Goal: Communication & Community: Answer question/provide support

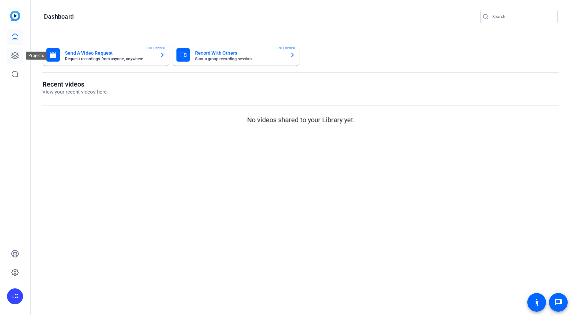
click at [15, 54] on icon at bounding box center [15, 56] width 8 height 8
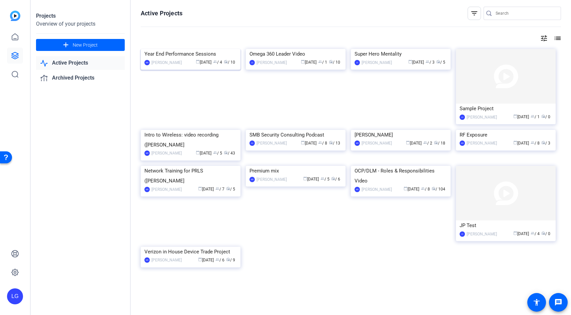
click at [176, 49] on img at bounding box center [191, 49] width 100 height 0
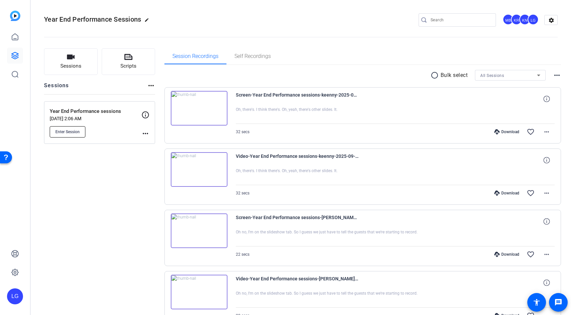
click at [81, 129] on button "Enter Session" at bounding box center [68, 131] width 36 height 11
click at [66, 131] on span "Enter Session" at bounding box center [67, 131] width 24 height 5
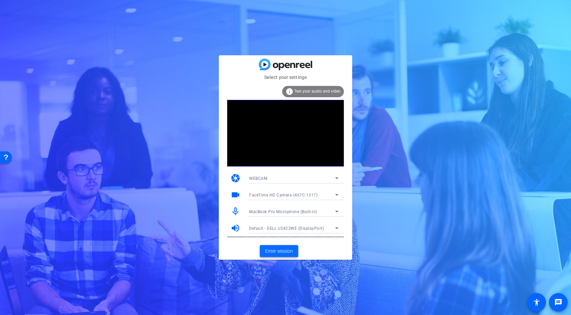
click at [286, 248] on span "Enter session" at bounding box center [279, 251] width 28 height 7
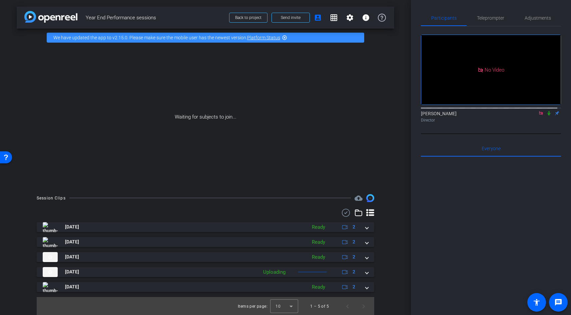
click at [548, 116] on icon at bounding box center [549, 113] width 3 height 4
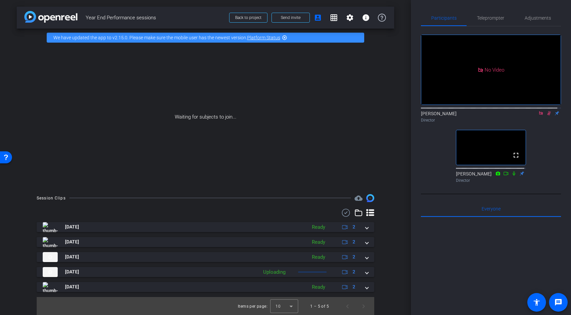
click at [546, 116] on icon at bounding box center [548, 113] width 5 height 5
click at [503, 16] on div "Teleprompter" at bounding box center [490, 18] width 48 height 16
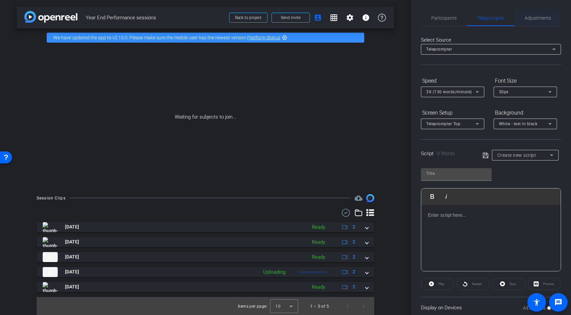
click at [535, 20] on span "Adjustments" at bounding box center [537, 18] width 26 height 5
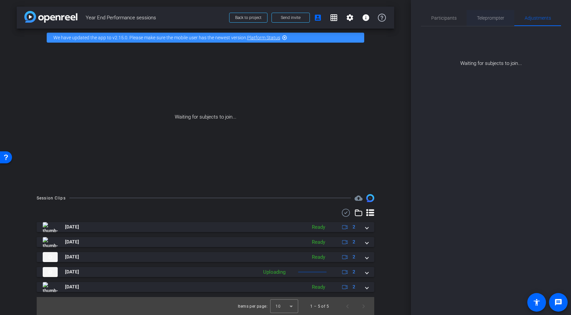
click at [494, 18] on span "Teleprompter" at bounding box center [490, 18] width 27 height 5
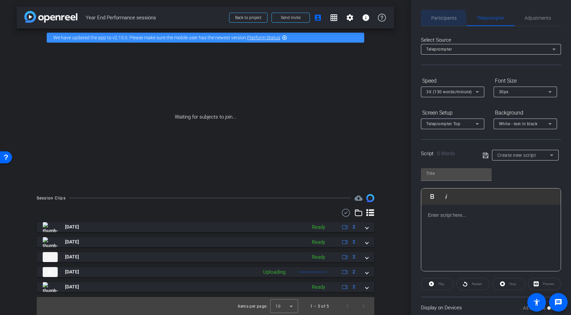
click at [435, 19] on span "Participants" at bounding box center [443, 18] width 25 height 5
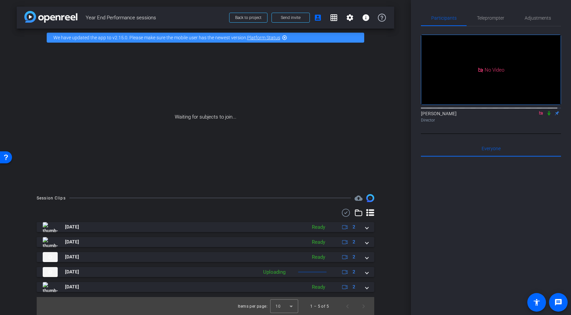
click at [511, 105] on div "[PERSON_NAME] Director" at bounding box center [491, 115] width 140 height 20
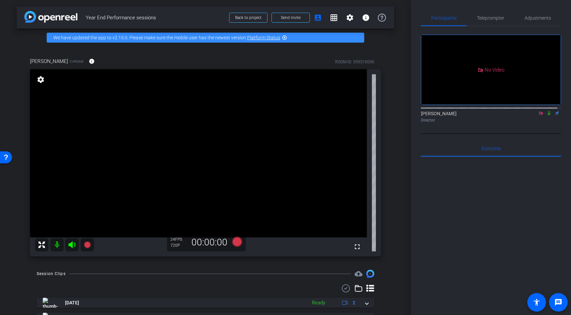
click at [391, 76] on div "arrow_back Year End Performance sessions Back to project Send invite account_bo…" at bounding box center [205, 157] width 411 height 315
click at [532, 14] on span "Adjustments" at bounding box center [537, 18] width 26 height 16
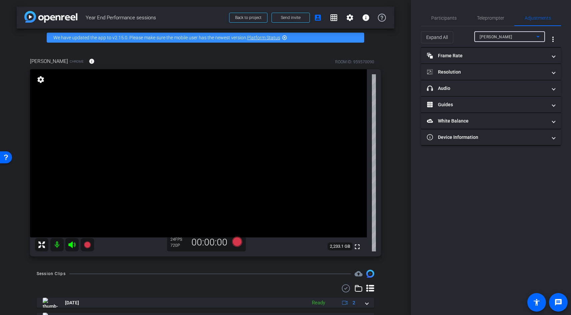
click at [500, 34] on div "[PERSON_NAME]" at bounding box center [507, 37] width 57 height 8
click at [470, 34] on div at bounding box center [285, 157] width 571 height 315
click at [452, 87] on mat-panel-title "headphone icon Audio" at bounding box center [487, 88] width 120 height 7
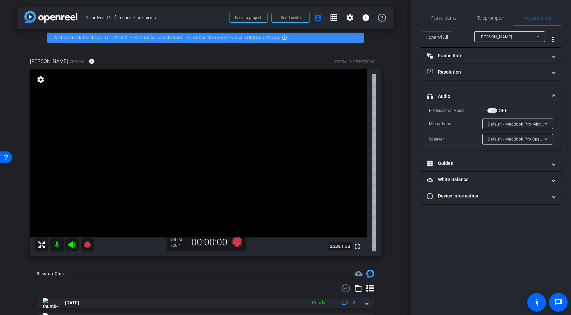
click at [452, 87] on mat-expansion-panel-header "headphone icon Audio" at bounding box center [491, 96] width 140 height 21
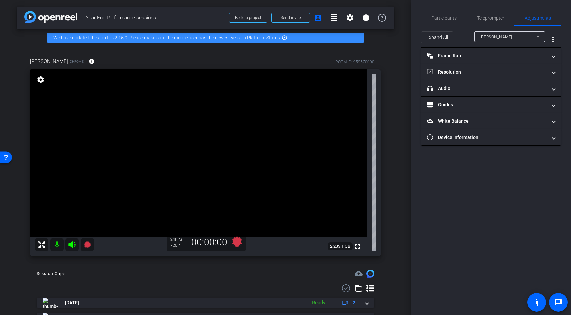
click at [385, 108] on div "[PERSON_NAME] Chrome info ROOM ID: 959570090 fullscreen settings 2,233.1 GB 24 …" at bounding box center [205, 155] width 377 height 217
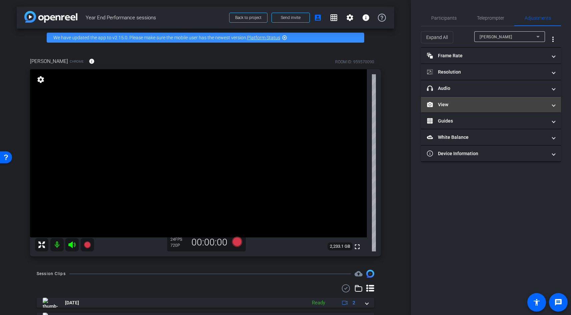
click at [554, 105] on span at bounding box center [553, 104] width 3 height 7
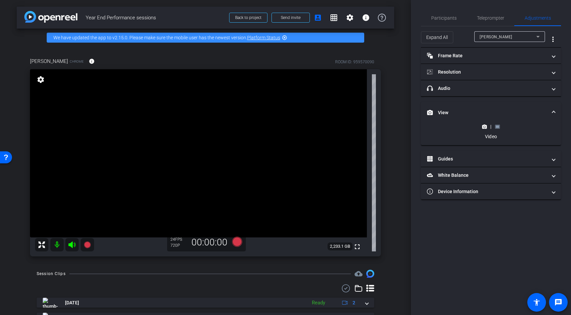
click at [497, 126] on rect at bounding box center [497, 126] width 4 height 3
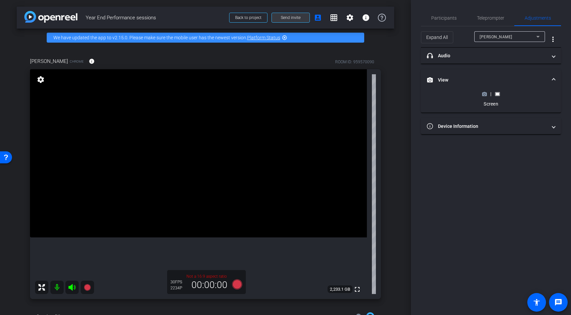
click at [277, 14] on span at bounding box center [291, 18] width 38 height 16
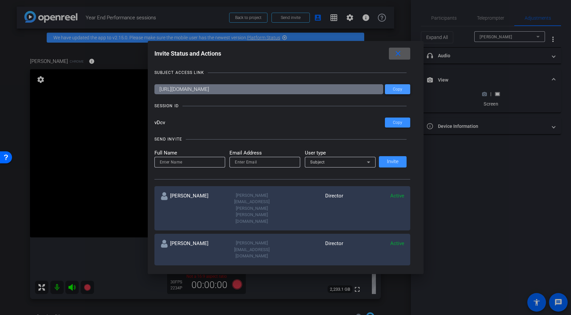
click at [396, 89] on span "Copy" at bounding box center [397, 89] width 9 height 5
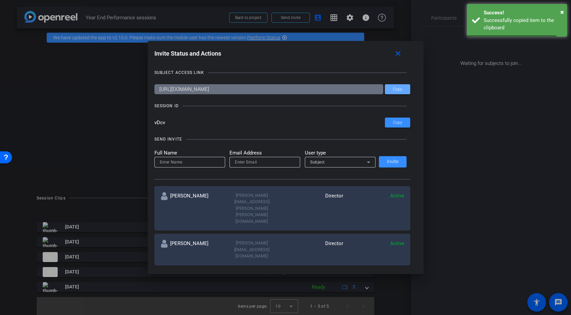
drag, startPoint x: 543, startPoint y: 247, endPoint x: 546, endPoint y: 252, distance: 6.0
click at [544, 247] on div at bounding box center [285, 157] width 571 height 315
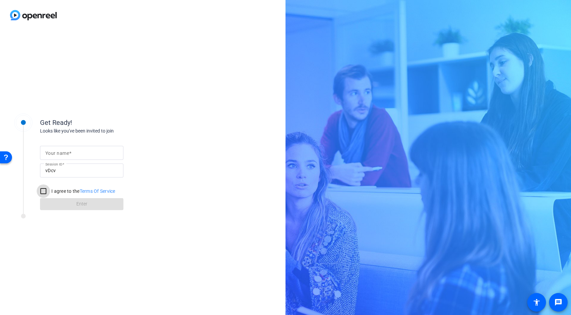
click at [51, 188] on div at bounding box center [43, 191] width 16 height 16
checkbox input "true"
click at [72, 158] on div at bounding box center [81, 153] width 73 height 14
type input "[PERSON_NAME]"
click at [87, 207] on span "Enter" at bounding box center [81, 204] width 11 height 7
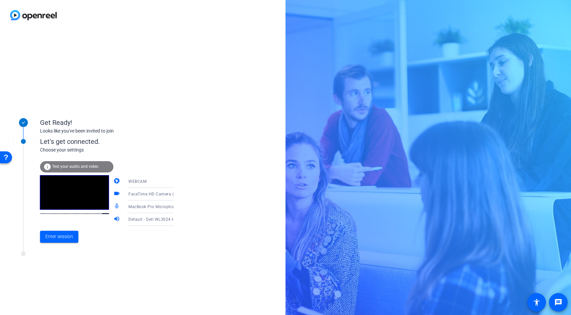
click at [142, 209] on span "MacBook Pro Microphone (Built-in)" at bounding box center [162, 206] width 68 height 5
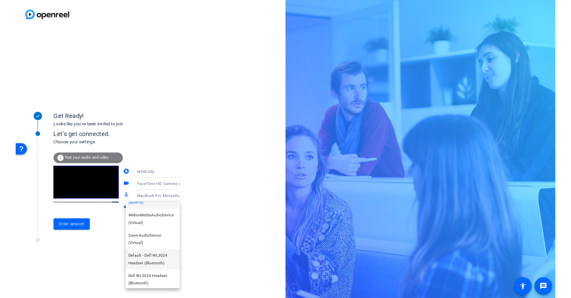
scroll to position [15, 0]
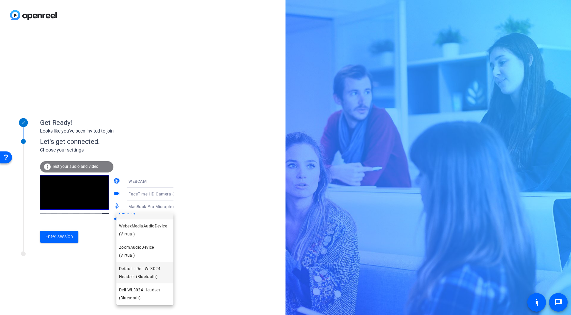
click at [153, 276] on span "Default - Dell WL3024 Headset (Bluetooth)" at bounding box center [145, 273] width 52 height 16
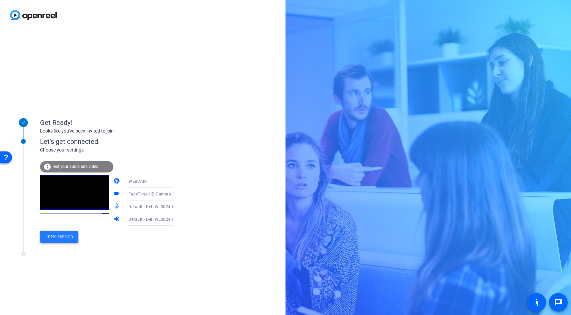
click at [61, 239] on span "Enter session" at bounding box center [59, 236] width 28 height 7
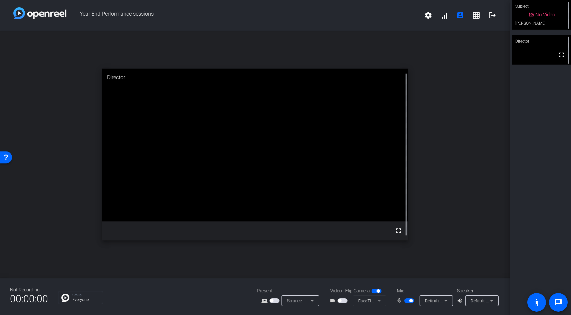
click at [274, 299] on span "button" at bounding box center [274, 301] width 10 height 5
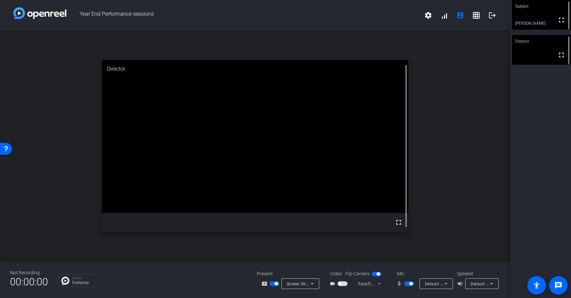
click at [306, 277] on div "Present screen_share_outline Screen Sharing" at bounding box center [290, 279] width 67 height 19
click at [308, 283] on icon at bounding box center [312, 284] width 8 height 8
click at [307, 262] on mat-option "Screen Sharing" at bounding box center [304, 258] width 47 height 13
click at [312, 286] on icon at bounding box center [312, 284] width 8 height 8
click at [300, 258] on span "Screen Sharing" at bounding box center [298, 258] width 29 height 8
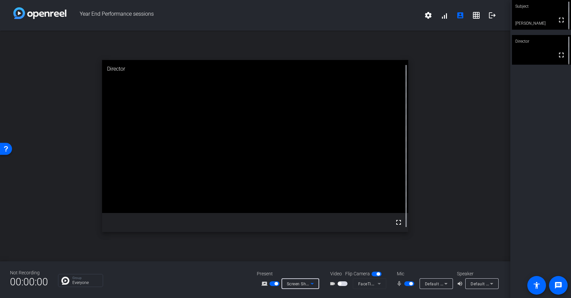
click at [278, 282] on span "button" at bounding box center [274, 283] width 10 height 5
click at [275, 284] on span "button" at bounding box center [274, 283] width 10 height 5
click at [495, 198] on div "open_in_new Director fullscreen" at bounding box center [255, 146] width 510 height 231
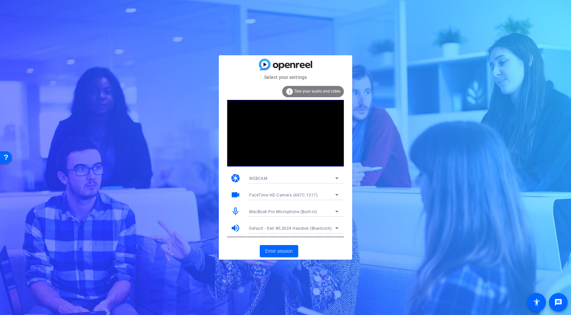
click at [314, 213] on span "MacBook Pro Microphone (Built-in)" at bounding box center [283, 212] width 68 height 5
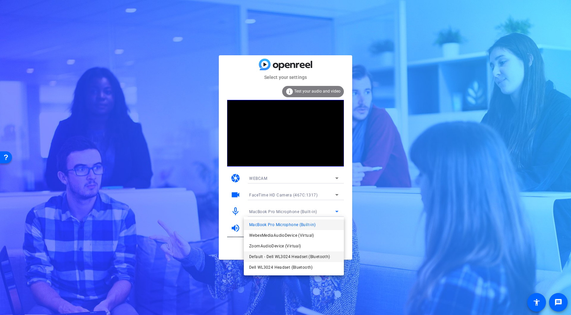
click at [313, 255] on span "Default - Dell WL3024 Headset (Bluetooth)" at bounding box center [289, 257] width 81 height 8
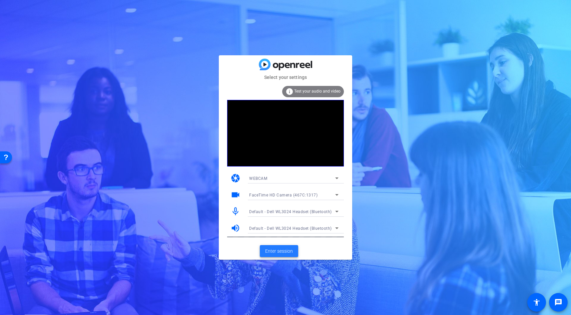
click at [284, 252] on span "Enter session" at bounding box center [279, 251] width 28 height 7
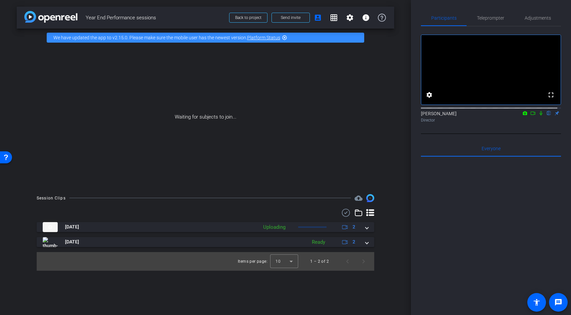
click at [528, 123] on div "Lou Garinga flip Director" at bounding box center [491, 116] width 140 height 13
click at [530, 116] on icon at bounding box center [532, 113] width 5 height 5
click at [539, 116] on icon at bounding box center [540, 113] width 3 height 4
click at [530, 116] on icon at bounding box center [532, 113] width 5 height 5
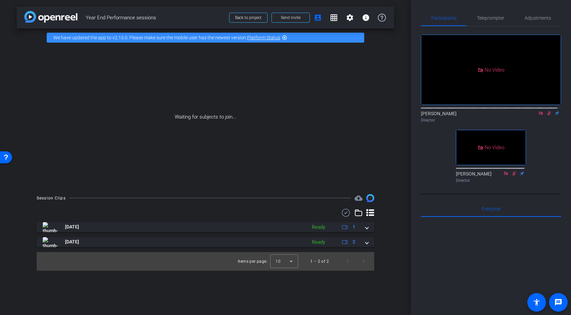
click at [547, 116] on icon at bounding box center [549, 113] width 4 height 4
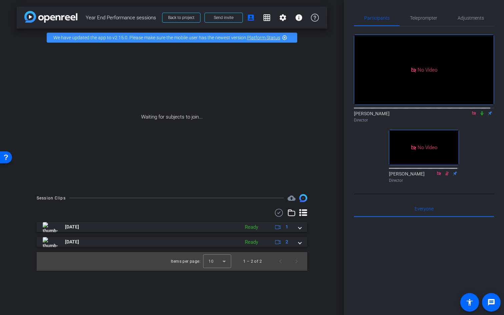
click at [479, 116] on icon at bounding box center [481, 113] width 5 height 5
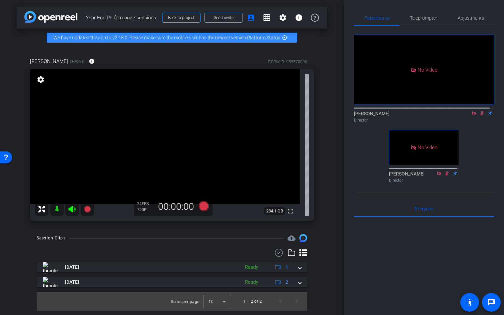
click at [480, 116] on icon at bounding box center [482, 113] width 4 height 4
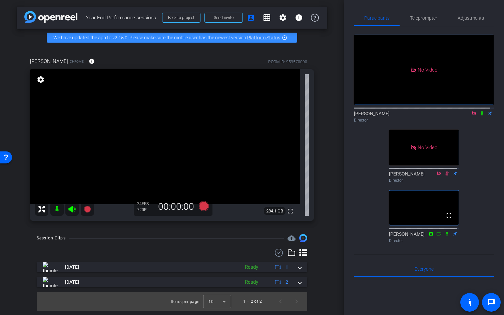
click at [480, 116] on icon at bounding box center [481, 113] width 3 height 4
click at [459, 19] on span "Adjustments" at bounding box center [470, 18] width 26 height 5
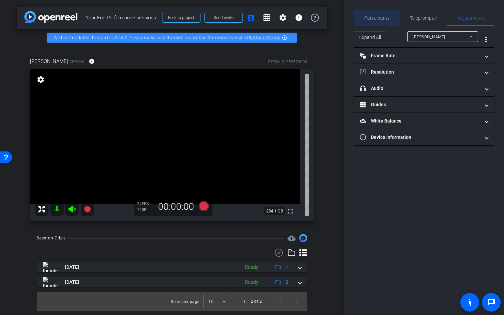
click at [370, 16] on span "Participants" at bounding box center [376, 18] width 25 height 5
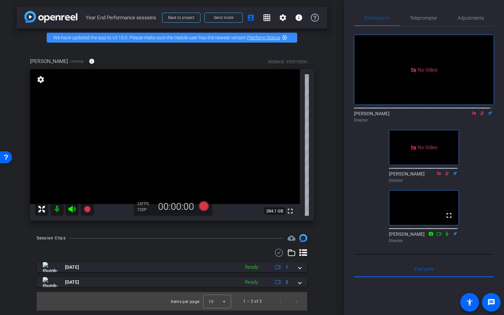
click at [479, 111] on icon at bounding box center [481, 113] width 5 height 5
click at [480, 111] on icon at bounding box center [481, 113] width 5 height 5
